Goal: Task Accomplishment & Management: Manage account settings

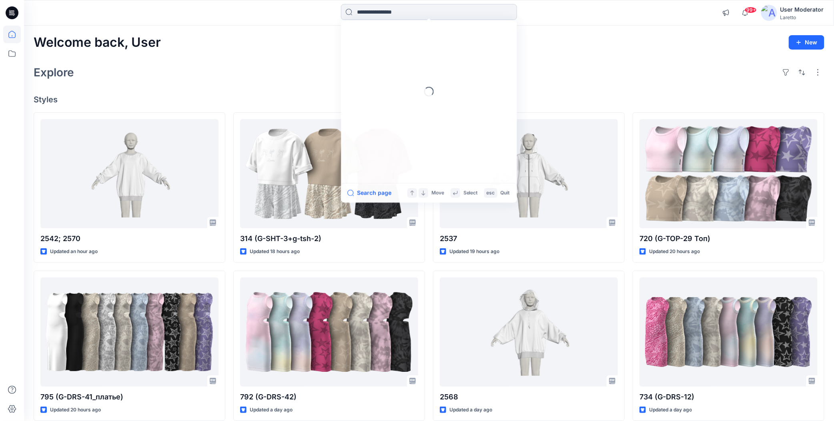
click at [399, 12] on input at bounding box center [429, 12] width 176 height 16
type input "****"
click at [389, 46] on link "2573" at bounding box center [429, 43] width 173 height 15
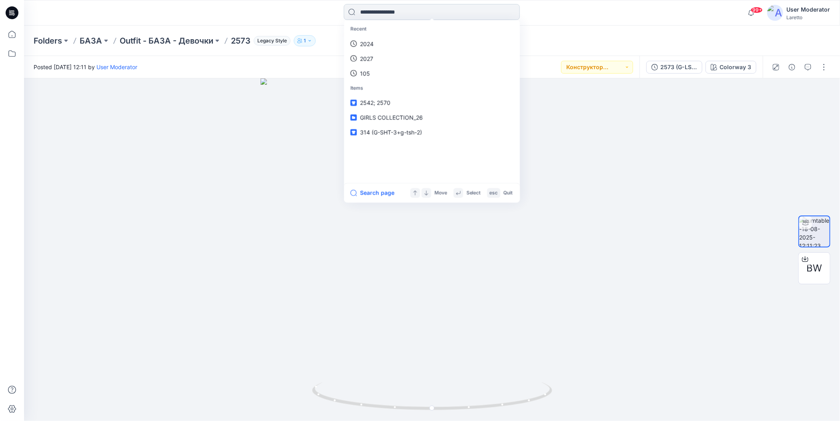
click at [381, 13] on input at bounding box center [432, 12] width 176 height 16
type input "****"
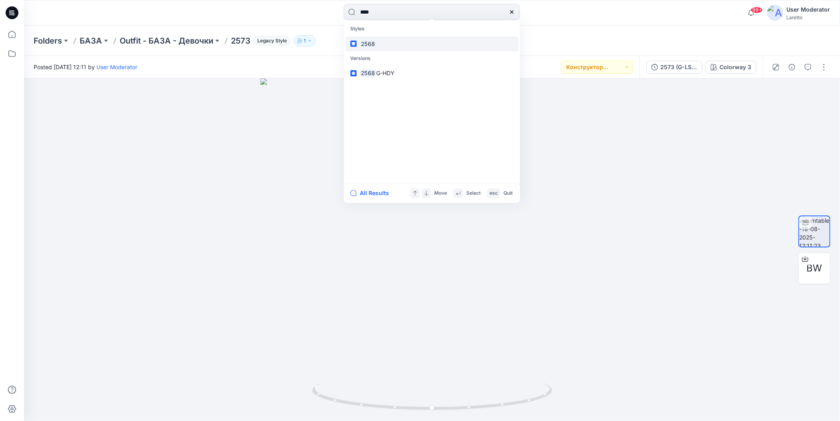
click at [379, 45] on link "2568" at bounding box center [431, 43] width 173 height 15
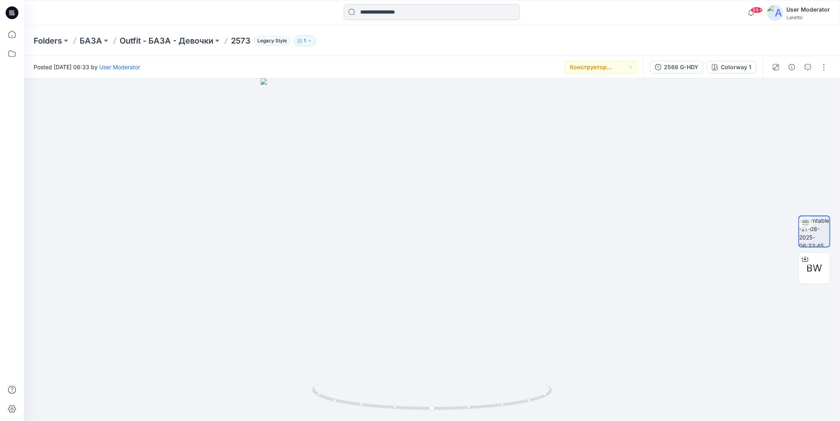
click at [391, 8] on input at bounding box center [432, 12] width 176 height 16
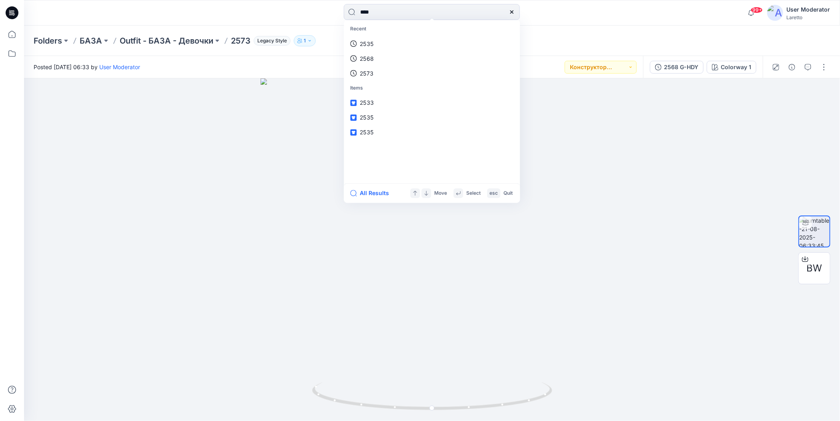
type input "****"
click at [364, 193] on button "All Results" at bounding box center [372, 193] width 44 height 10
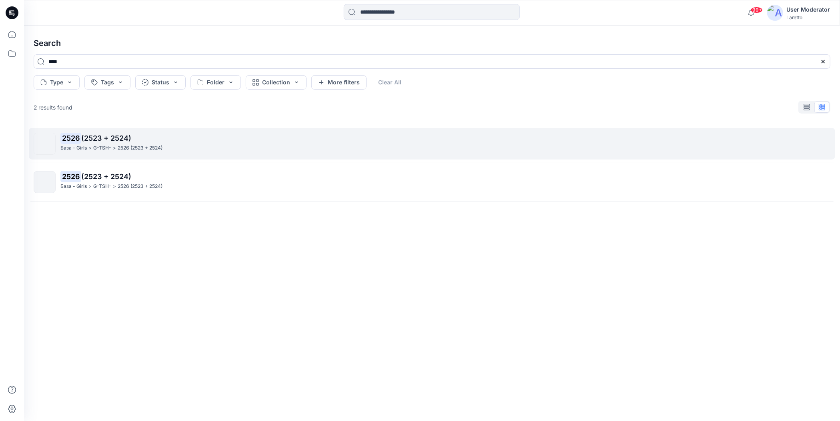
click at [97, 139] on span "(2523 + 2524)" at bounding box center [106, 138] width 50 height 8
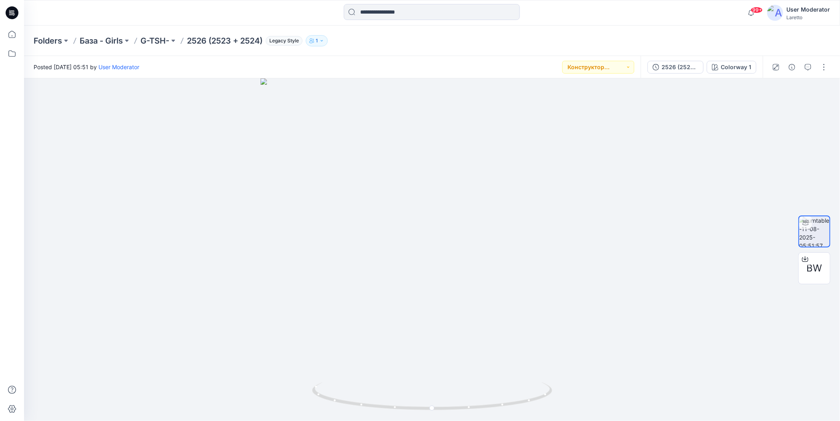
click at [13, 10] on icon at bounding box center [12, 12] width 13 height 13
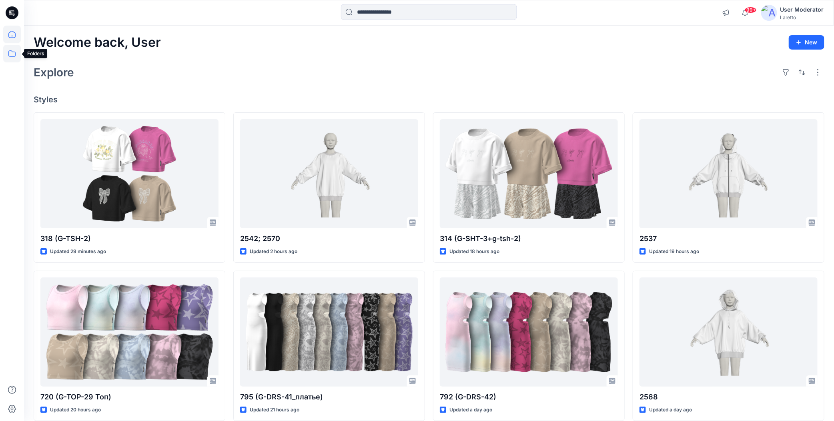
click at [11, 52] on icon at bounding box center [12, 54] width 18 height 18
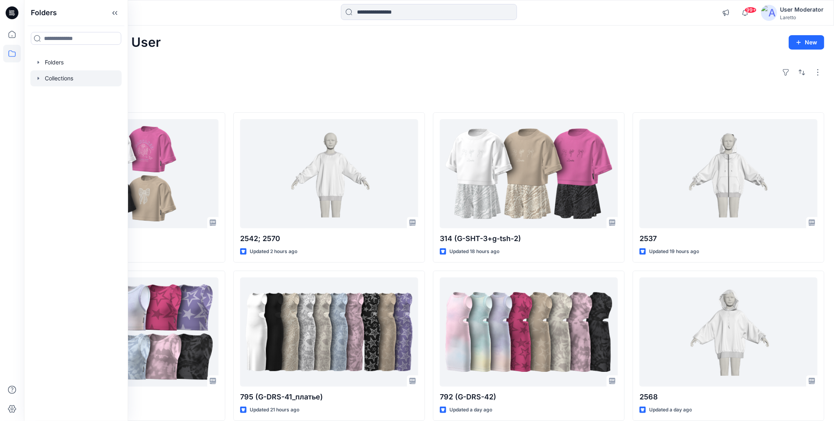
click at [48, 83] on div at bounding box center [75, 78] width 91 height 16
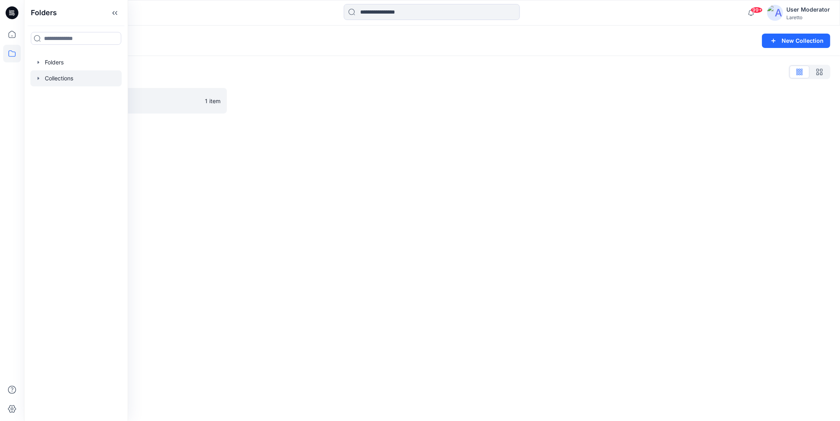
click at [162, 127] on div "Collections New Collection Collections List TEST 1 item" at bounding box center [432, 224] width 816 height 396
click at [216, 100] on button "button" at bounding box center [214, 100] width 13 height 13
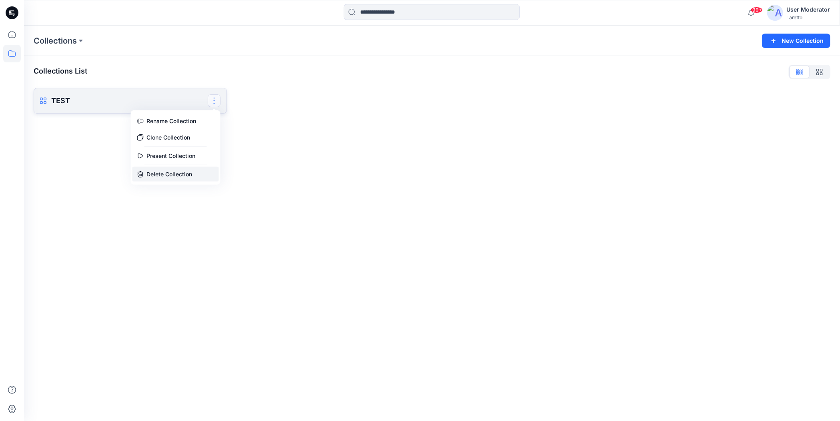
click at [181, 174] on button "Delete Collection" at bounding box center [175, 174] width 86 height 15
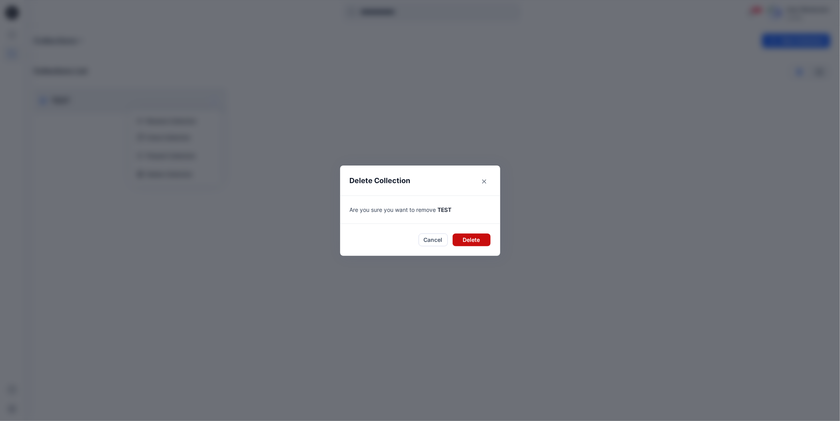
click at [477, 241] on button "Delete" at bounding box center [472, 240] width 38 height 13
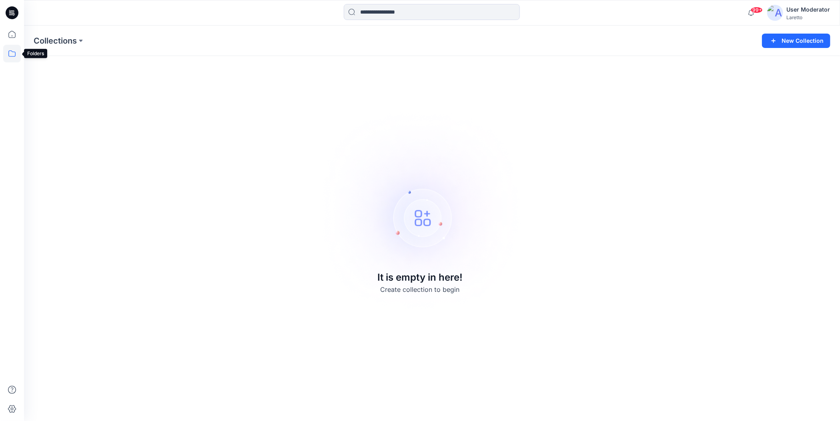
click at [10, 53] on icon at bounding box center [12, 54] width 18 height 18
click at [46, 60] on div at bounding box center [75, 62] width 91 height 16
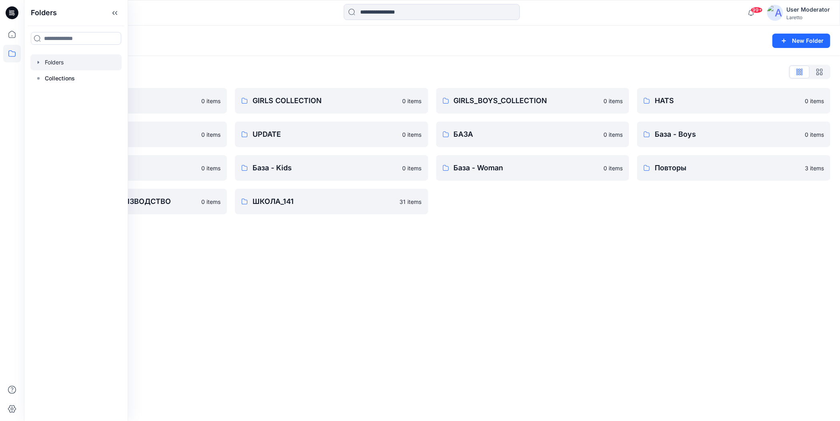
click at [551, 273] on div "Folders New Folder Folders List BOY'S COLLECTION 0 items MISCELLANEOUS 0 items …" at bounding box center [432, 224] width 816 height 396
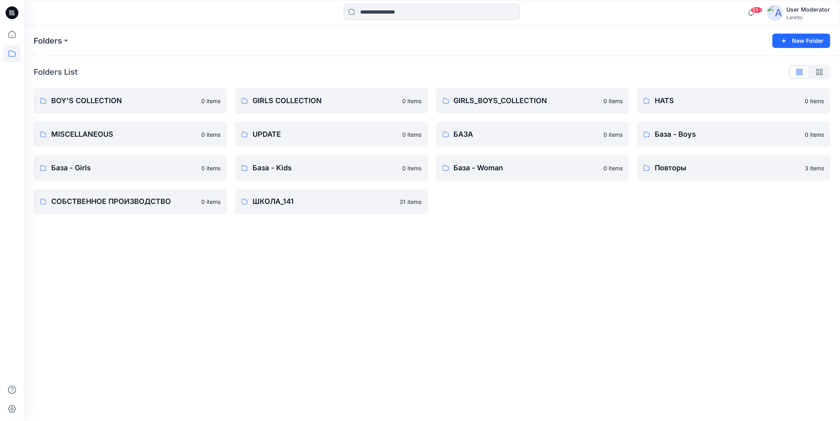
click at [471, 274] on div "Folders New Folder Folders List BOY'S COLLECTION 0 items MISCELLANEOUS 0 items …" at bounding box center [432, 224] width 816 height 396
click at [505, 240] on div "Folders New Folder Folders List BOY'S COLLECTION 0 items MISCELLANEOUS 0 items …" at bounding box center [432, 224] width 816 height 396
click at [8, 13] on icon at bounding box center [12, 12] width 13 height 13
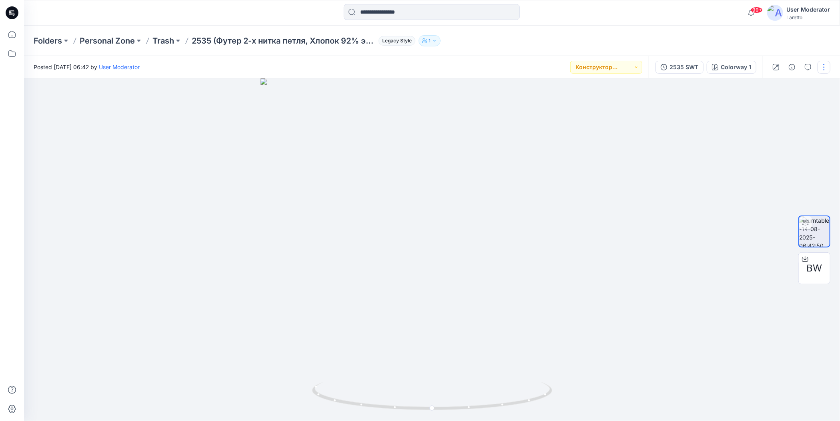
click at [822, 63] on button "button" at bounding box center [824, 67] width 13 height 13
click at [764, 85] on button "Edit" at bounding box center [790, 85] width 74 height 15
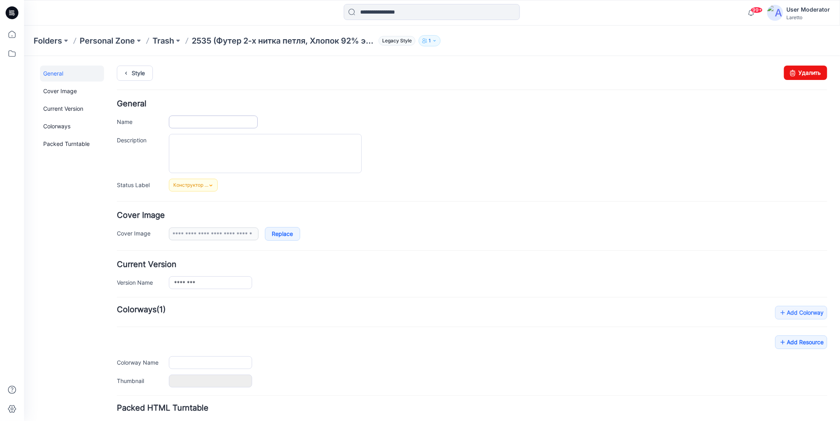
type input "**********"
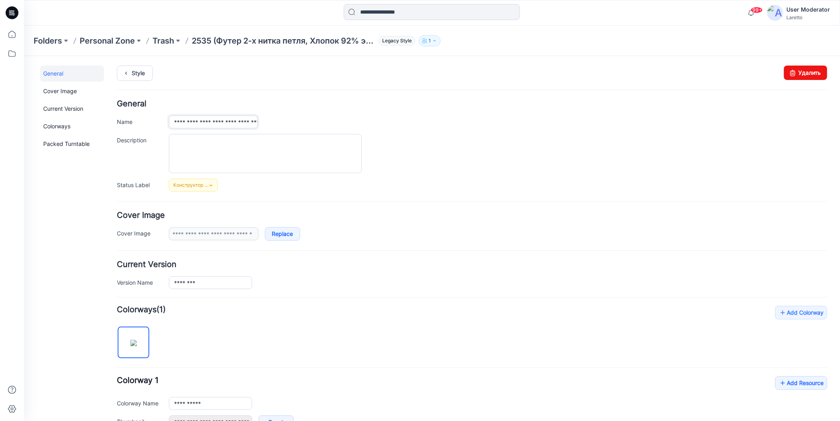
click at [187, 122] on input "**********" at bounding box center [212, 121] width 89 height 13
type input "****"
click at [355, 125] on div "****" at bounding box center [497, 121] width 658 height 13
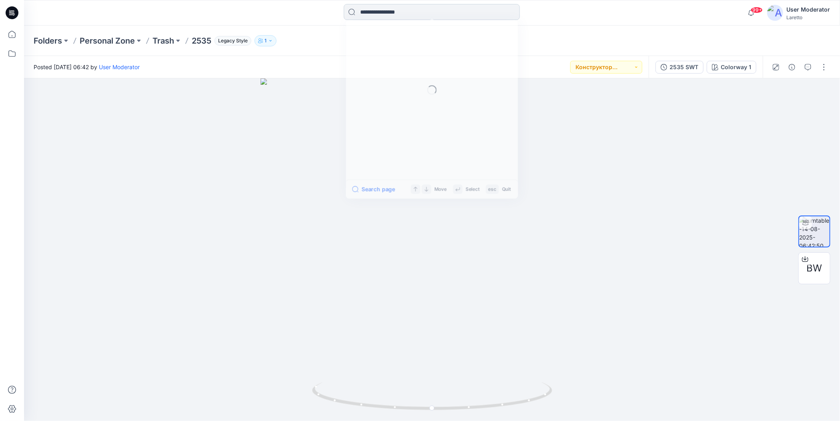
click at [372, 10] on input at bounding box center [432, 12] width 176 height 16
type input "****"
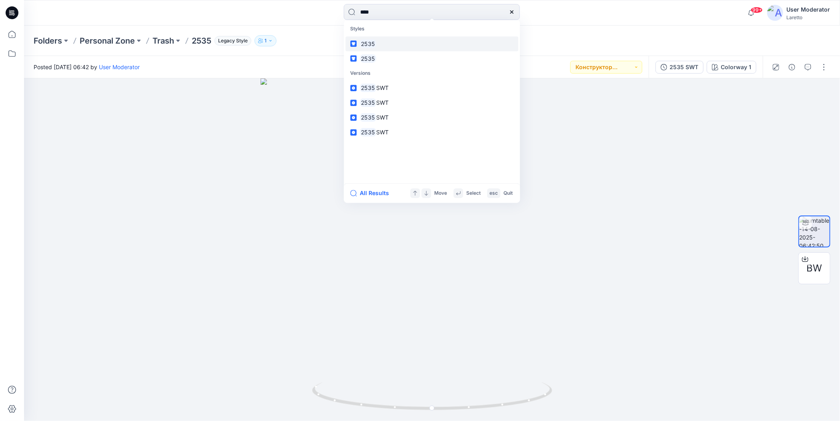
click at [388, 43] on link "2535" at bounding box center [431, 43] width 173 height 15
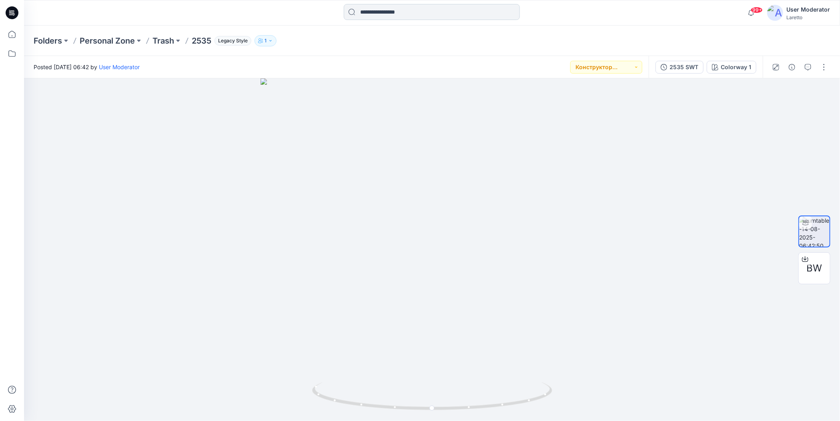
click at [377, 14] on input at bounding box center [432, 12] width 176 height 16
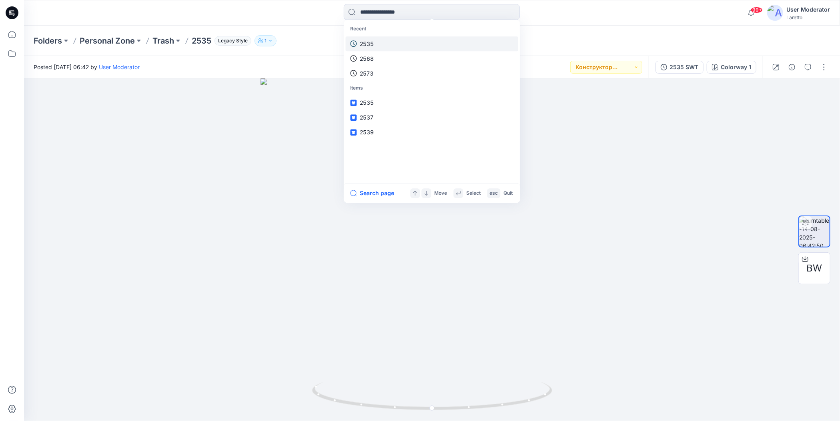
click at [372, 40] on p "2535" at bounding box center [367, 44] width 14 height 8
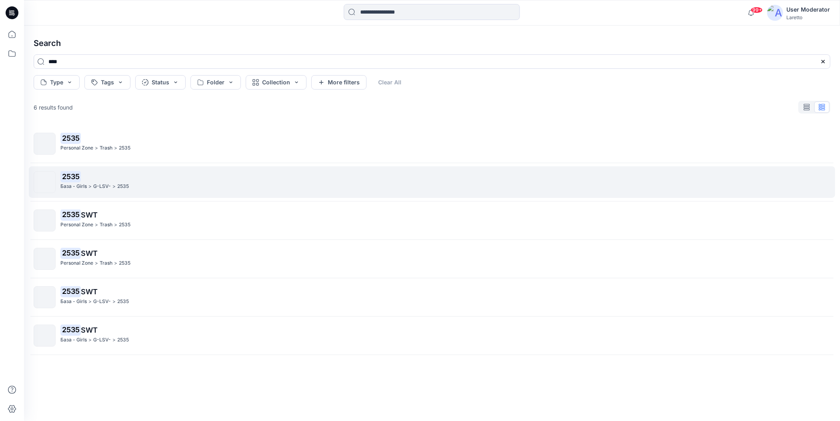
click at [94, 176] on p "2535" at bounding box center [444, 176] width 769 height 11
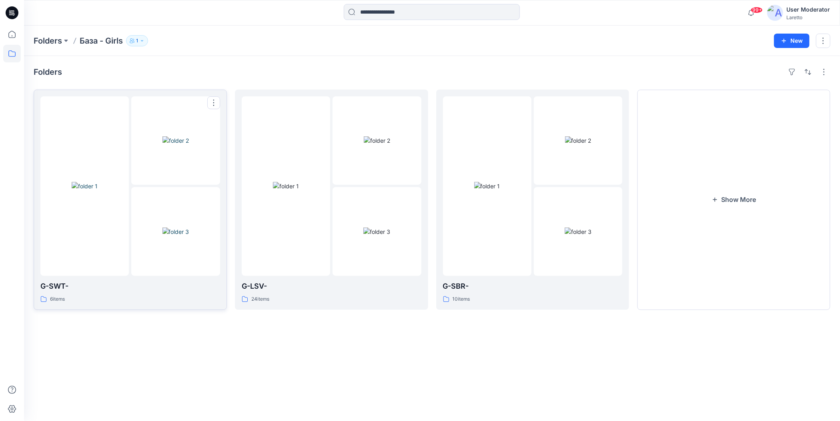
click at [98, 190] on img at bounding box center [85, 186] width 26 height 8
click at [364, 145] on img at bounding box center [377, 140] width 26 height 8
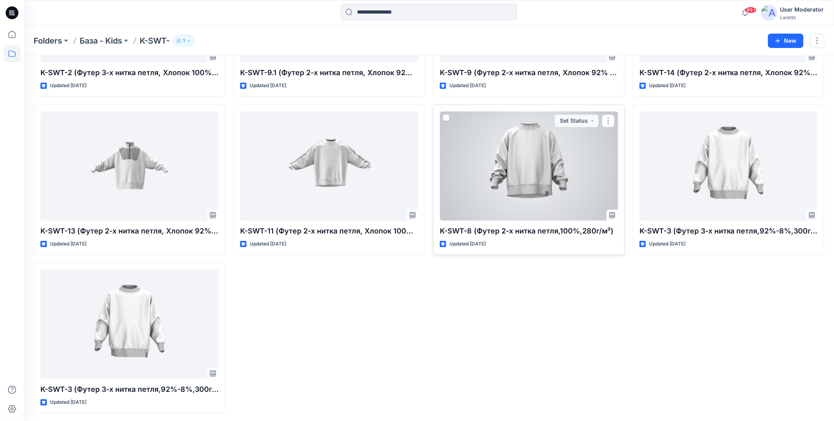
scroll to position [778, 0]
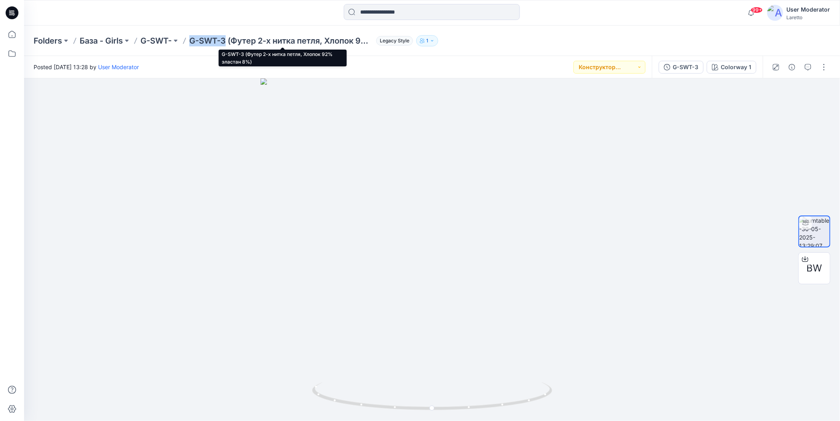
drag, startPoint x: 191, startPoint y: 33, endPoint x: 227, endPoint y: 42, distance: 37.1
click at [227, 42] on div "Folders База - Girls G-SWT- G-SWT-3 (Футер 2-х нитка петля, Хлопок 92% эластан …" at bounding box center [432, 41] width 816 height 30
copy p "G-SWT-3"
